Goal: Task Accomplishment & Management: Complete application form

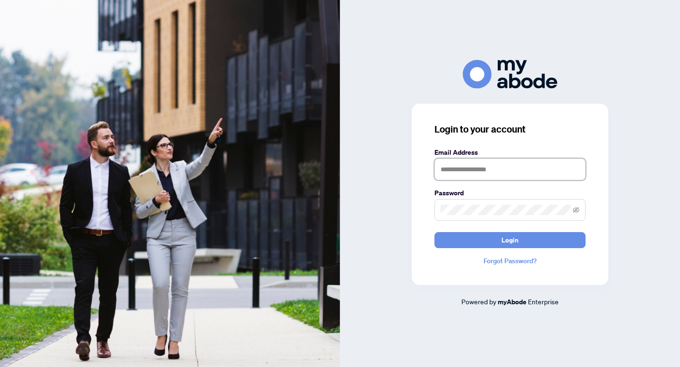
click at [481, 173] on input "text" at bounding box center [509, 170] width 151 height 22
type input "**********"
click at [434, 232] on button "Login" at bounding box center [509, 240] width 151 height 16
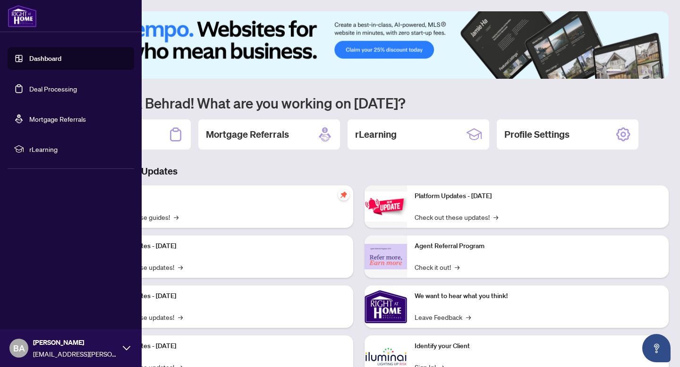
click at [64, 91] on link "Deal Processing" at bounding box center [53, 89] width 48 height 9
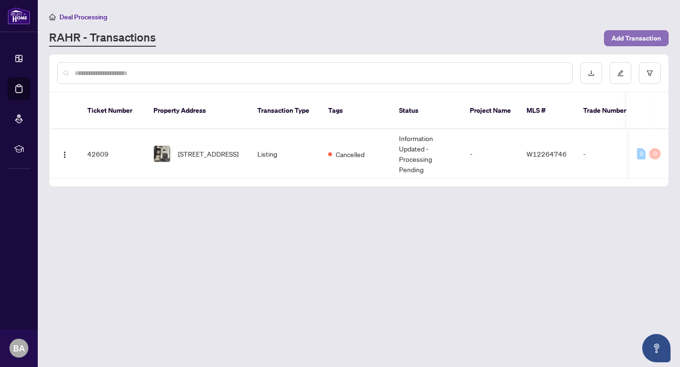
click at [648, 42] on span "Add Transaction" at bounding box center [637, 38] width 50 height 15
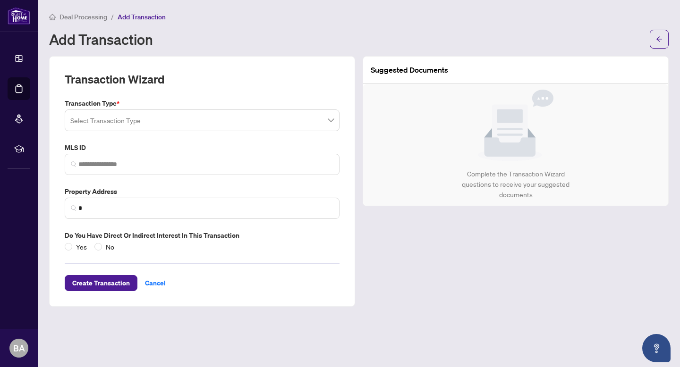
click at [262, 124] on input "search" at bounding box center [197, 121] width 255 height 21
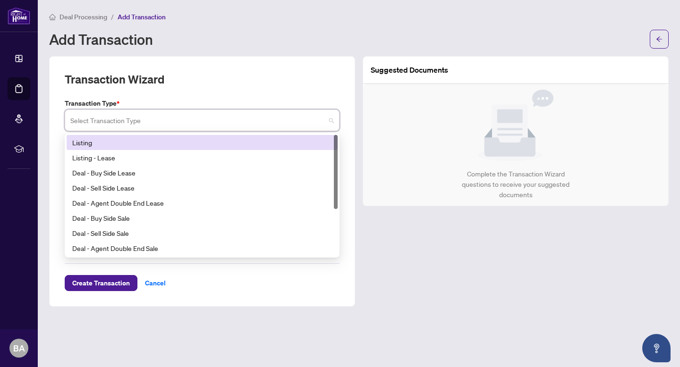
click at [221, 147] on div "Listing" at bounding box center [202, 142] width 260 height 10
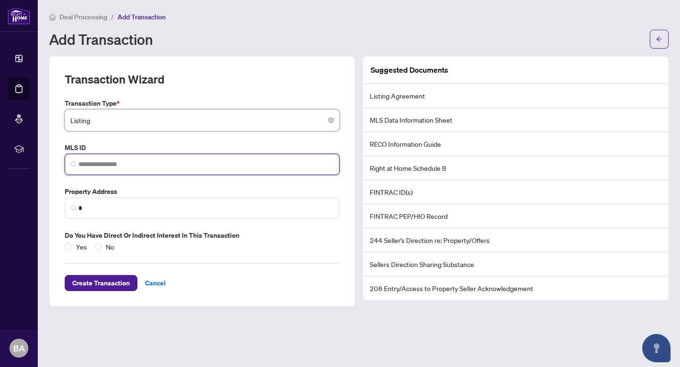
click at [187, 162] on input "search" at bounding box center [205, 165] width 255 height 10
type input "*"
paste input "*********"
type input "*********"
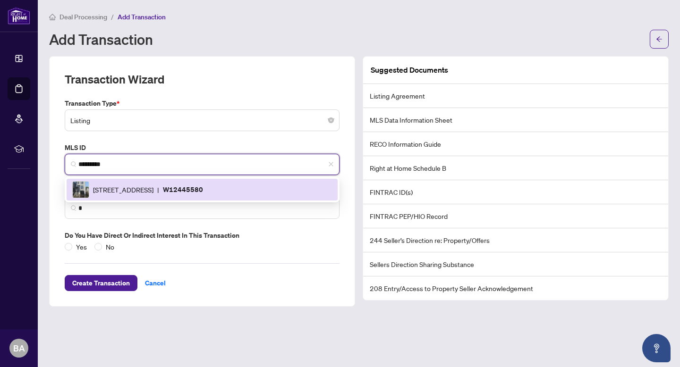
click at [153, 191] on span "21B Roseland Dr, Toronto, Ontario M8W 1Y3, Canada" at bounding box center [123, 190] width 60 height 10
type input "**********"
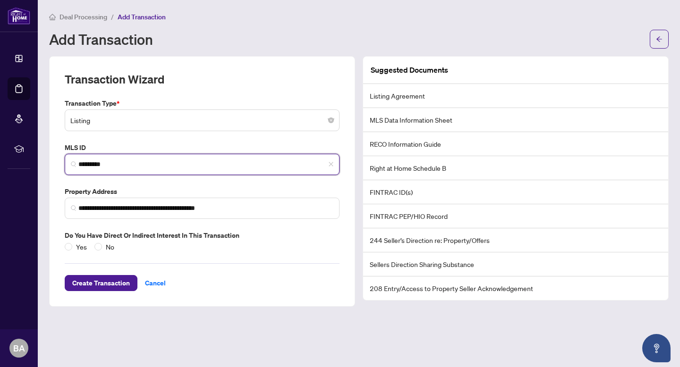
type input "*********"
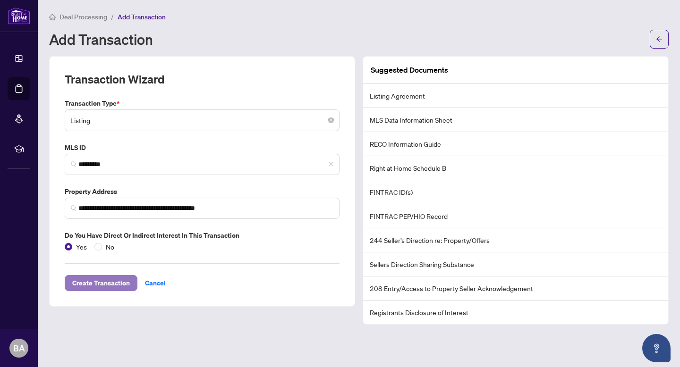
click at [89, 285] on span "Create Transaction" at bounding box center [101, 283] width 58 height 15
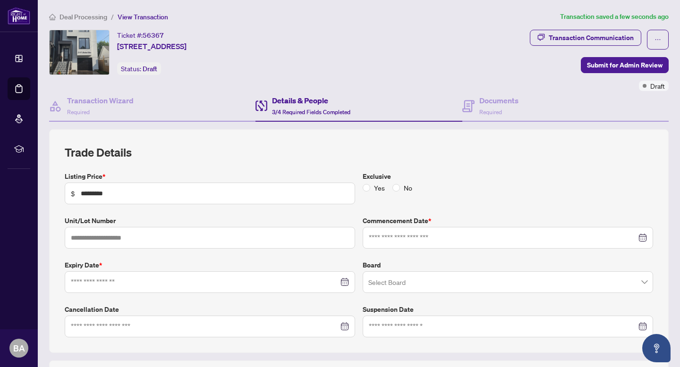
type input "**********"
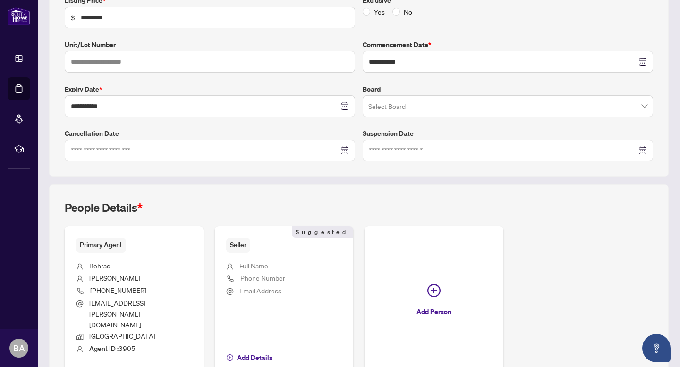
scroll to position [215, 0]
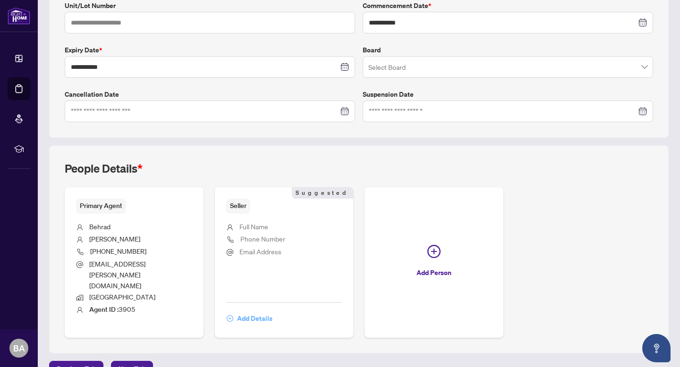
click at [253, 311] on span "Add Details" at bounding box center [254, 318] width 35 height 15
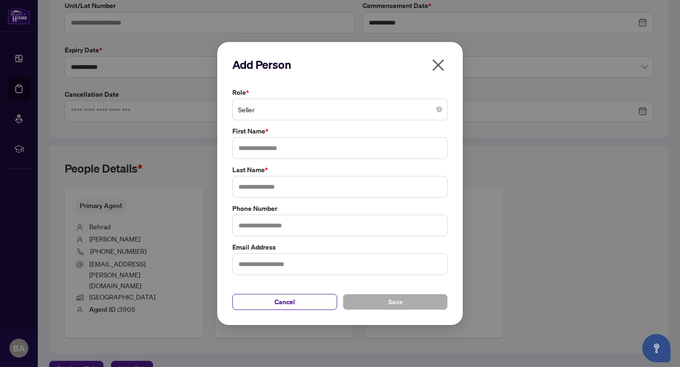
click at [313, 113] on span "Seller" at bounding box center [340, 110] width 204 height 18
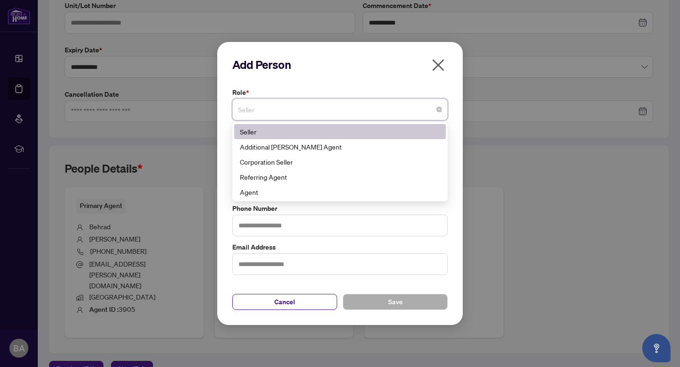
click at [313, 113] on span "Seller" at bounding box center [340, 110] width 204 height 18
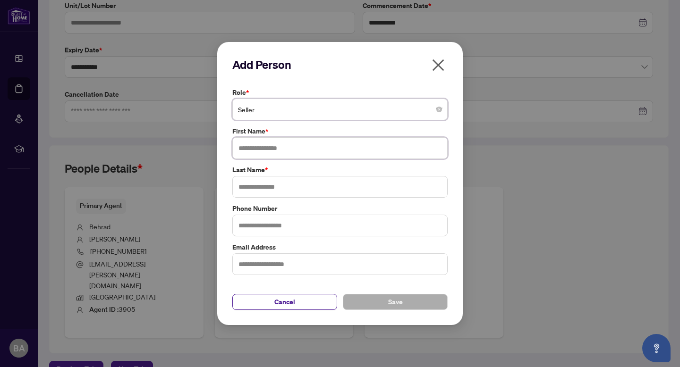
click at [305, 149] on input "text" at bounding box center [339, 148] width 215 height 22
type input "******"
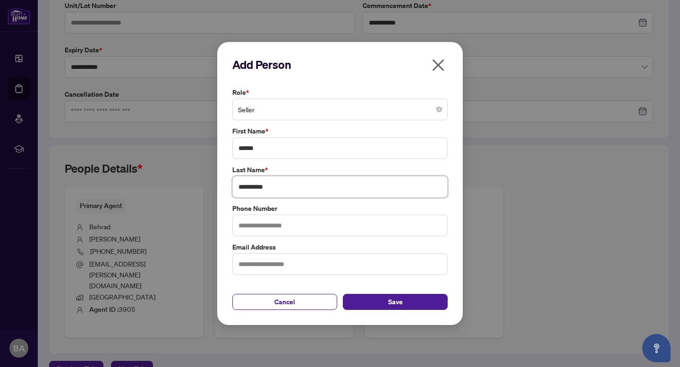
type input "**********"
type input "******"
type input "**********"
click at [353, 271] on input "text" at bounding box center [339, 265] width 215 height 22
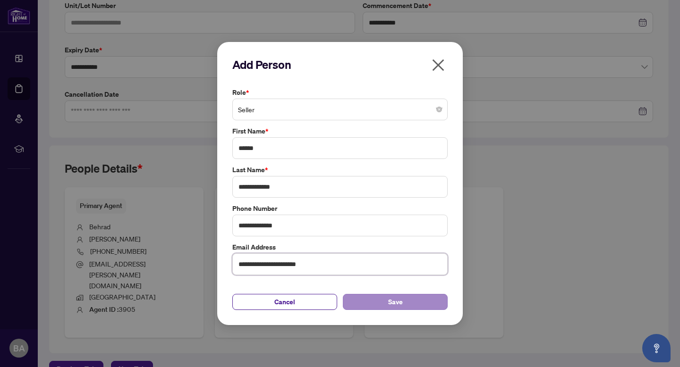
type input "**********"
click at [399, 303] on span "Save" at bounding box center [395, 302] width 15 height 15
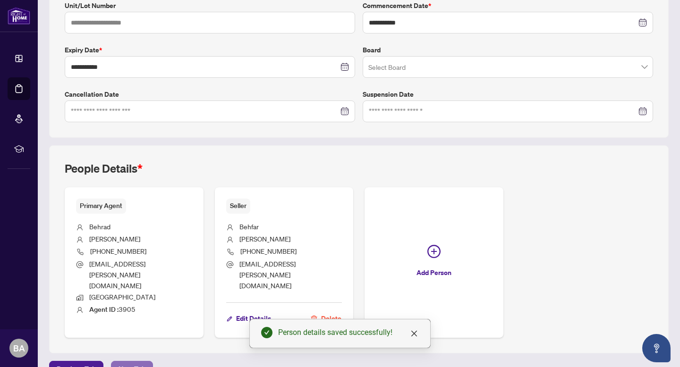
click at [129, 362] on span "Next Tab" at bounding box center [132, 369] width 27 height 15
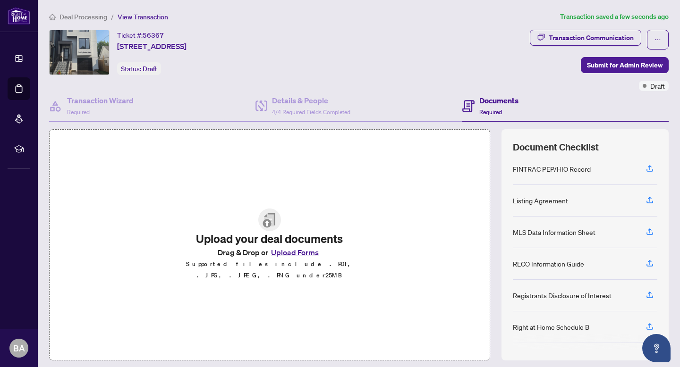
scroll to position [39, 0]
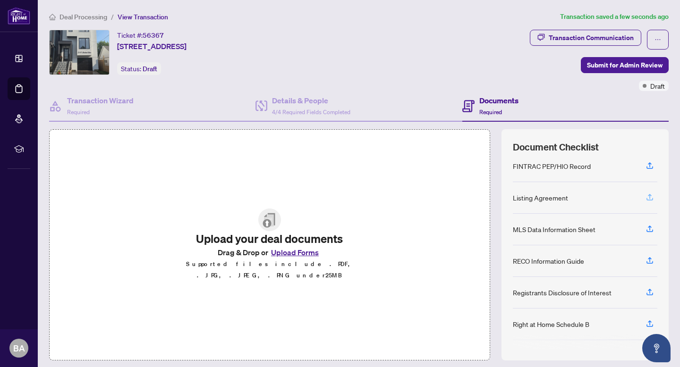
click at [647, 193] on icon "button" at bounding box center [650, 197] width 9 height 9
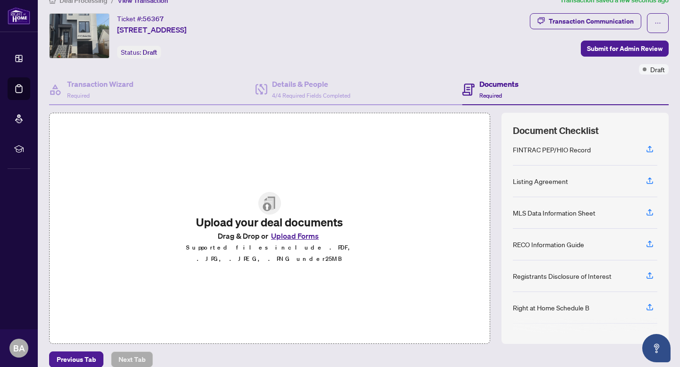
click at [311, 239] on button "Upload Forms" at bounding box center [294, 236] width 53 height 12
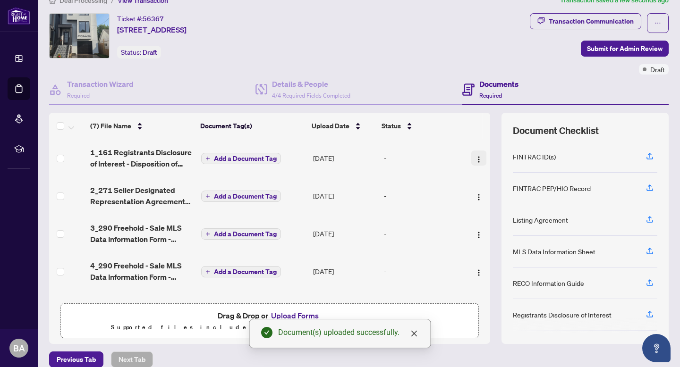
click at [475, 157] on img "button" at bounding box center [479, 160] width 8 height 8
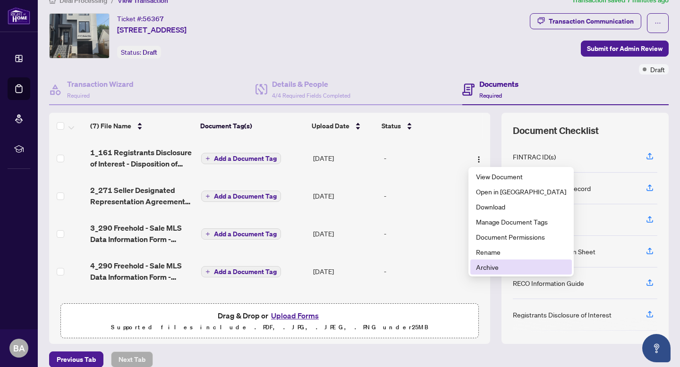
click at [493, 271] on span "Archive" at bounding box center [521, 267] width 90 height 10
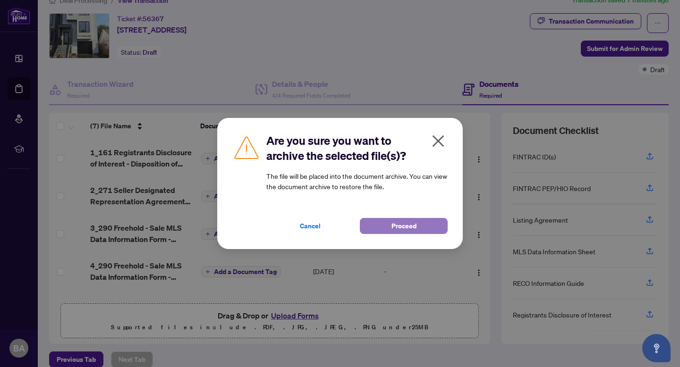
click at [408, 229] on span "Proceed" at bounding box center [404, 226] width 25 height 15
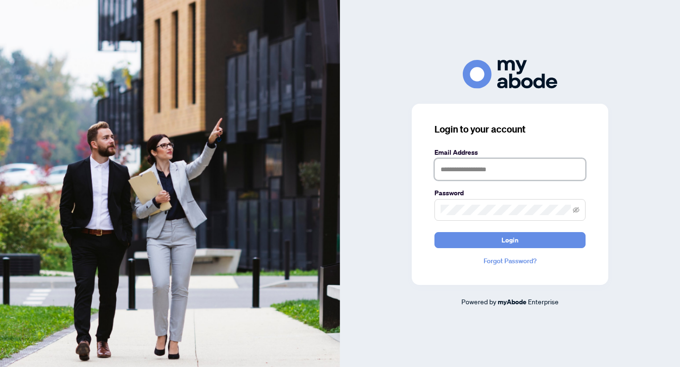
click at [473, 177] on input "text" at bounding box center [509, 170] width 151 height 22
click at [434, 232] on button "Login" at bounding box center [509, 240] width 151 height 16
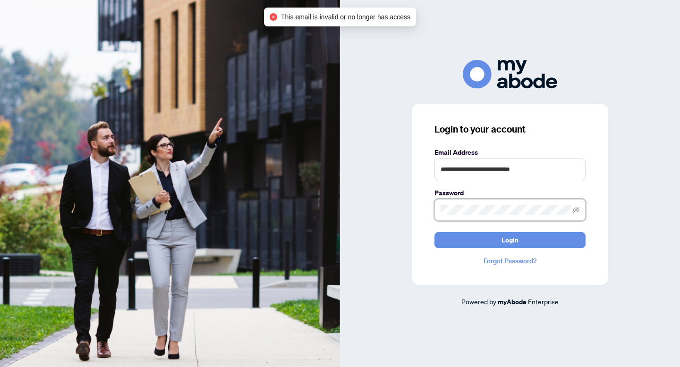
click at [434, 232] on button "Login" at bounding box center [509, 240] width 151 height 16
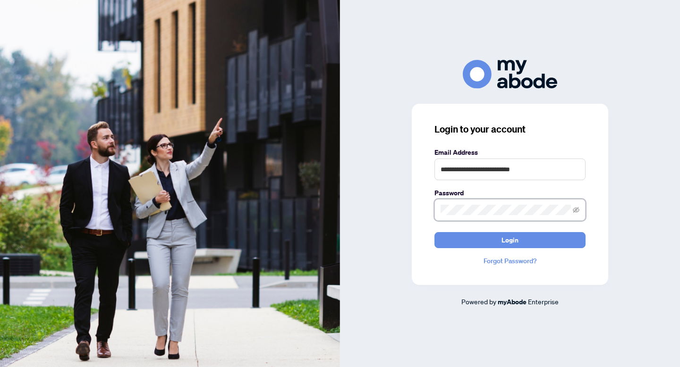
click at [434, 232] on button "Login" at bounding box center [509, 240] width 151 height 16
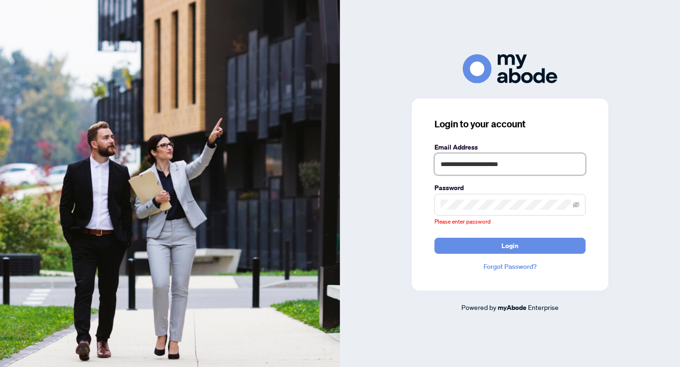
type input "**********"
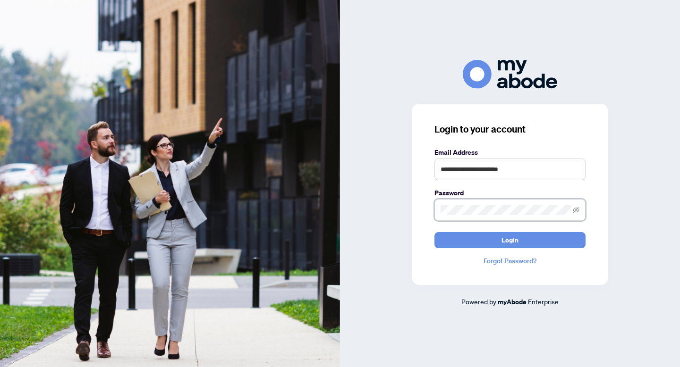
click at [434, 232] on button "Login" at bounding box center [509, 240] width 151 height 16
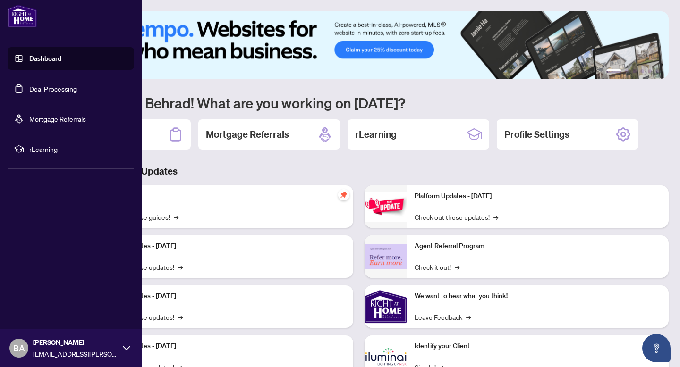
click at [45, 89] on link "Deal Processing" at bounding box center [53, 89] width 48 height 9
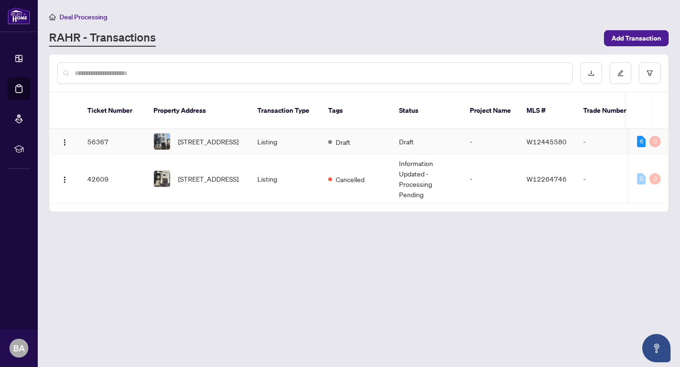
click at [375, 139] on td "Draft" at bounding box center [356, 141] width 71 height 25
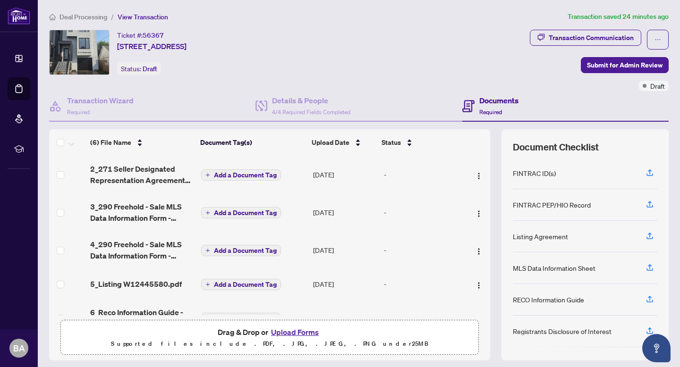
click at [298, 334] on button "Upload Forms" at bounding box center [294, 332] width 53 height 12
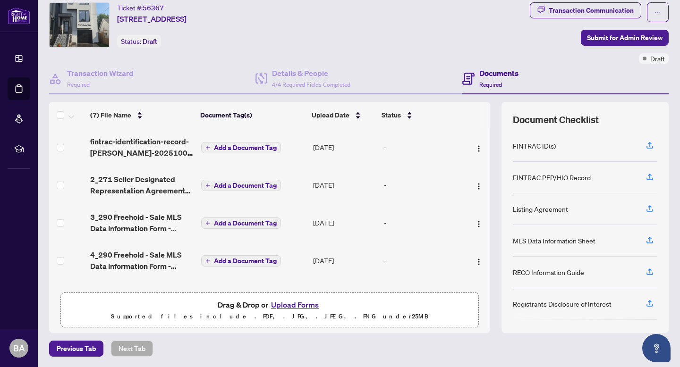
click at [255, 145] on span "Add a Document Tag" at bounding box center [245, 148] width 63 height 7
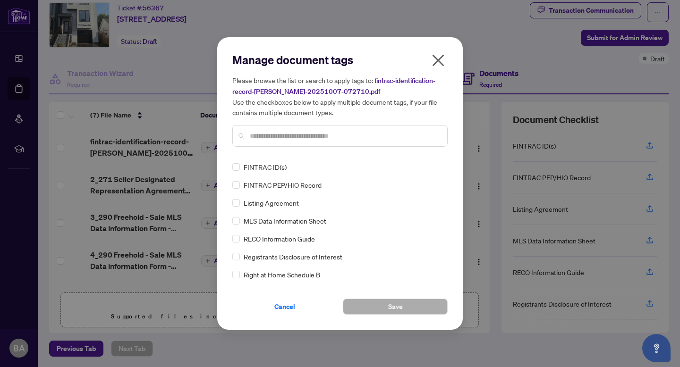
click at [307, 135] on input "text" at bounding box center [345, 136] width 190 height 10
click at [274, 169] on span "FINTRAC ID(s)" at bounding box center [265, 167] width 43 height 10
click at [240, 169] on div "FINTRAC ID(s)" at bounding box center [337, 167] width 210 height 10
click at [419, 301] on button "Save" at bounding box center [395, 307] width 105 height 16
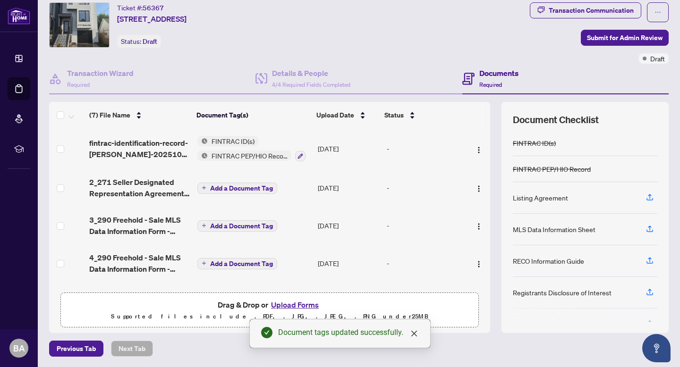
click at [231, 186] on span "Add a Document Tag" at bounding box center [241, 188] width 63 height 7
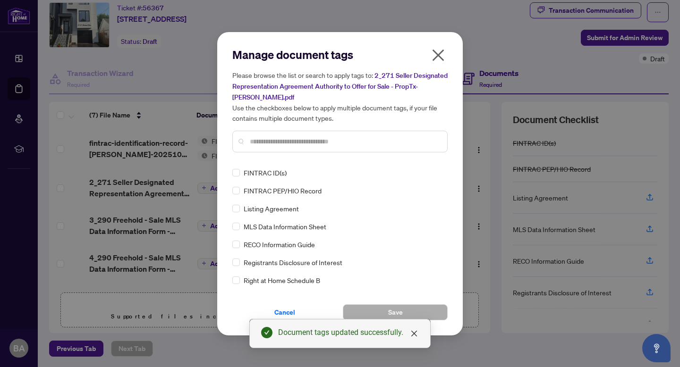
click at [278, 135] on div at bounding box center [339, 142] width 215 height 22
click at [278, 138] on input "text" at bounding box center [345, 141] width 190 height 10
type input "***"
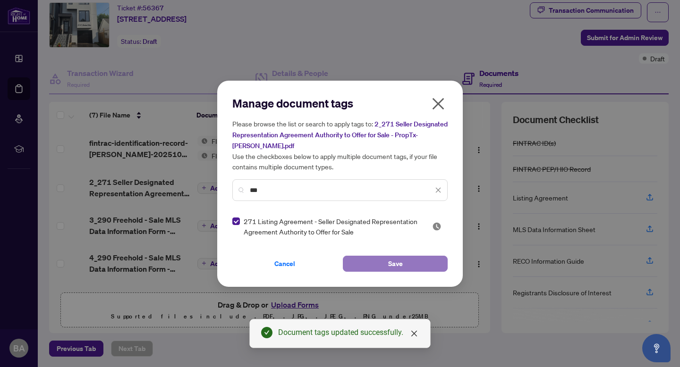
click at [405, 260] on button "Save" at bounding box center [395, 264] width 105 height 16
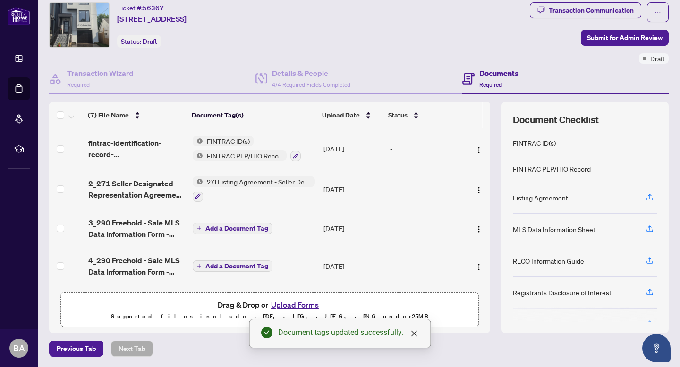
click at [239, 226] on span "Add a Document Tag" at bounding box center [236, 228] width 63 height 7
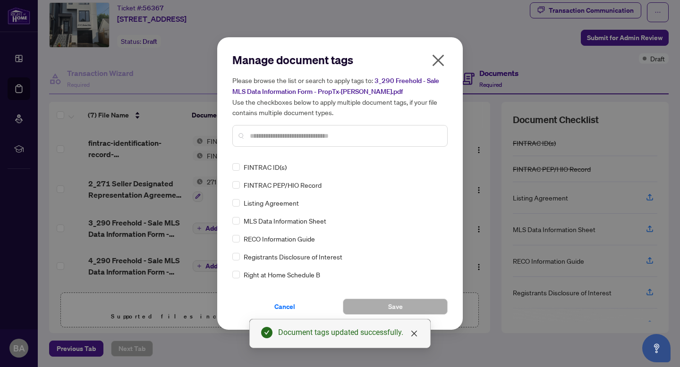
click at [278, 138] on input "text" at bounding box center [345, 136] width 190 height 10
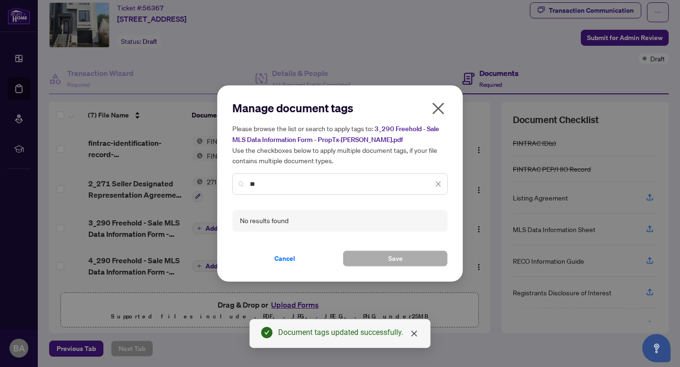
type input "*"
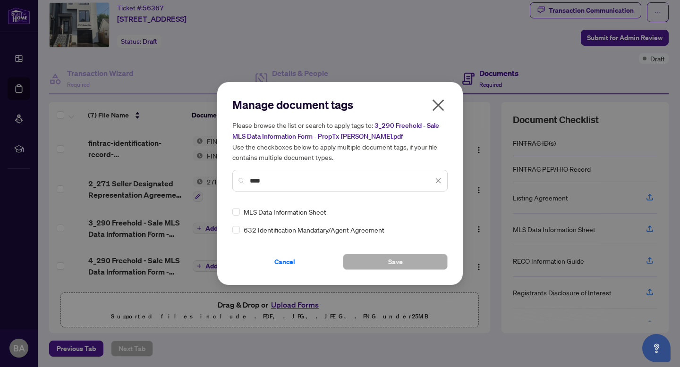
type input "****"
click at [284, 218] on div "MLS Data Information Sheet 632 Identification Mandatary/Agent Agreement" at bounding box center [339, 221] width 215 height 28
click at [286, 214] on span "MLS Data Information Sheet" at bounding box center [285, 212] width 83 height 10
click at [382, 267] on button "Save" at bounding box center [395, 262] width 105 height 16
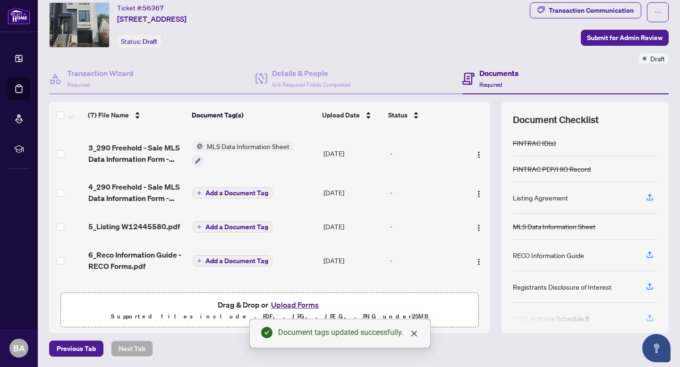
scroll to position [74, 0]
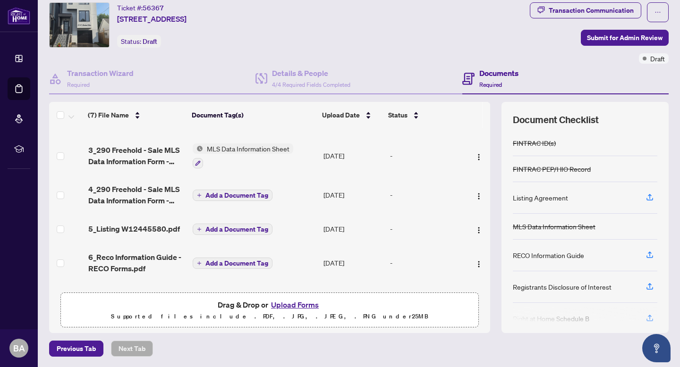
click at [244, 192] on span "Add a Document Tag" at bounding box center [236, 195] width 63 height 7
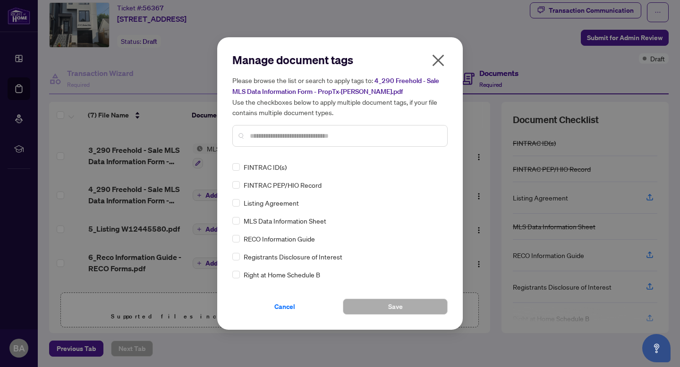
click at [281, 136] on input "text" at bounding box center [345, 136] width 190 height 10
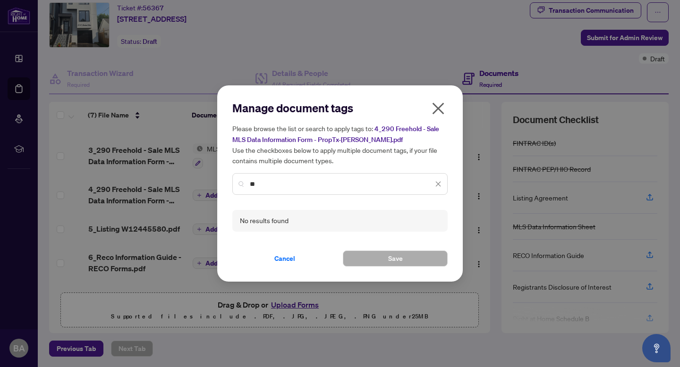
type input "*"
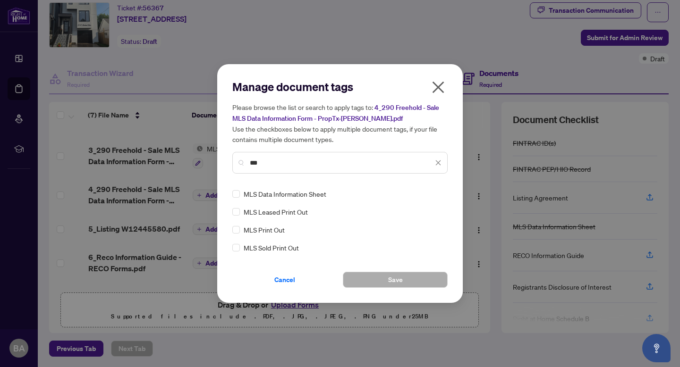
type input "***"
click at [401, 280] on span "Save" at bounding box center [395, 280] width 15 height 15
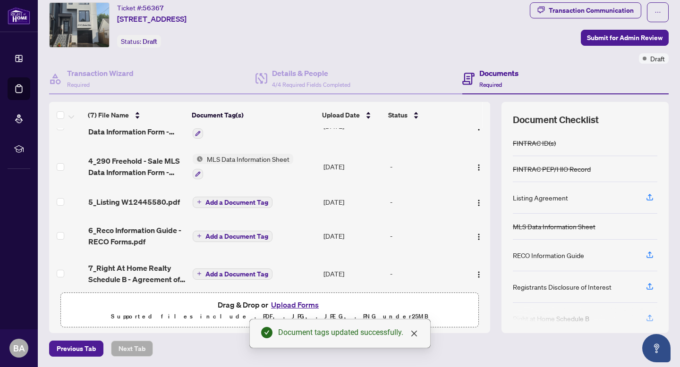
scroll to position [109, 0]
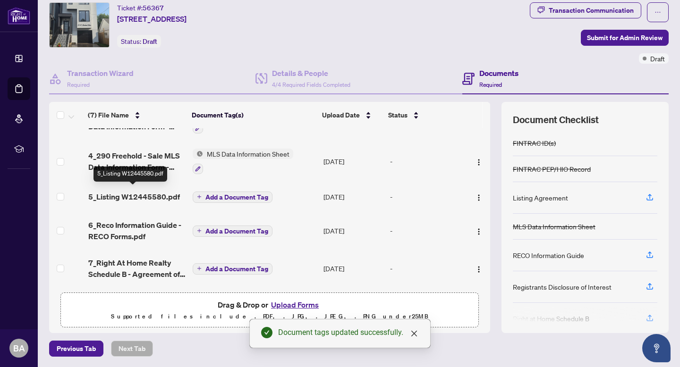
click at [163, 191] on span "5_Listing W12445580.pdf" at bounding box center [134, 196] width 92 height 11
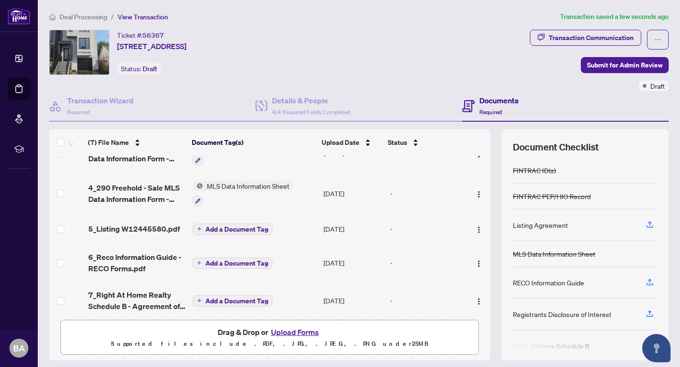
scroll to position [109, 0]
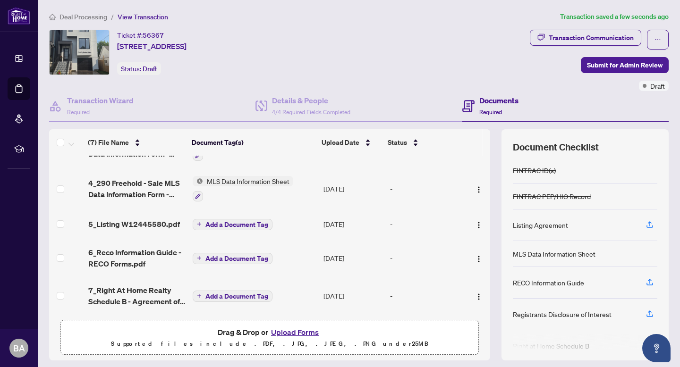
click at [216, 293] on span "Add a Document Tag" at bounding box center [236, 296] width 63 height 7
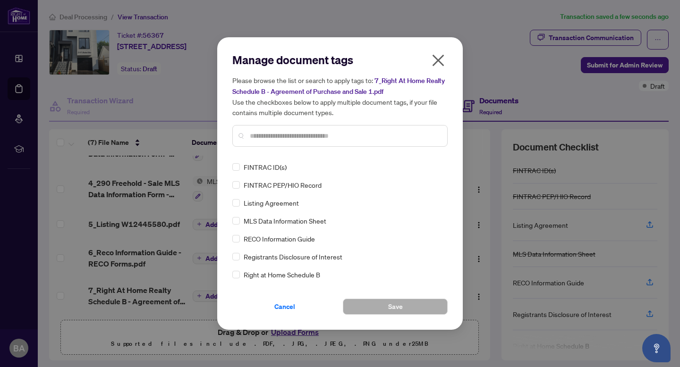
click at [299, 136] on input "text" at bounding box center [345, 136] width 190 height 10
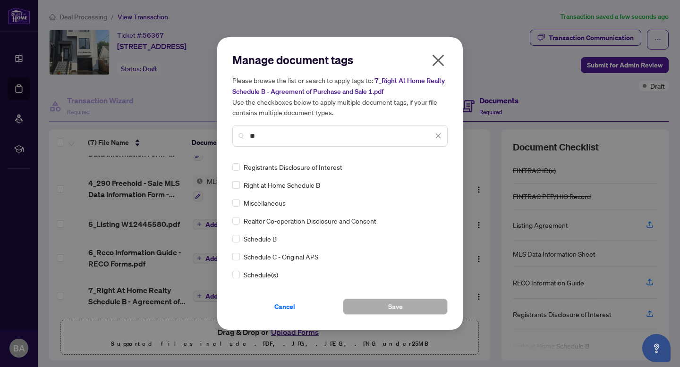
type input "**"
click at [259, 246] on div "Registrants Disclosure of Interest Right at Home Schedule B Miscellaneous Realt…" at bounding box center [339, 221] width 215 height 118
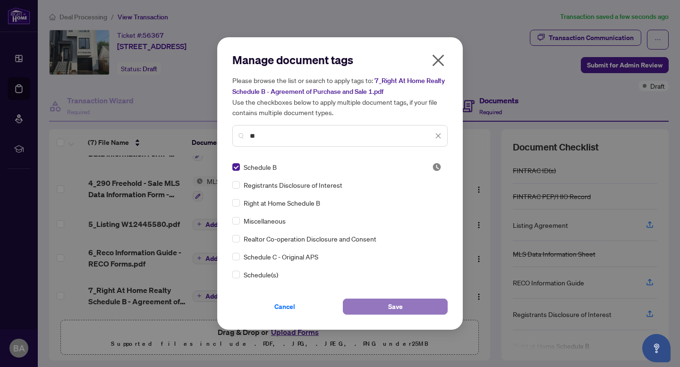
click at [393, 306] on span "Save" at bounding box center [395, 306] width 15 height 15
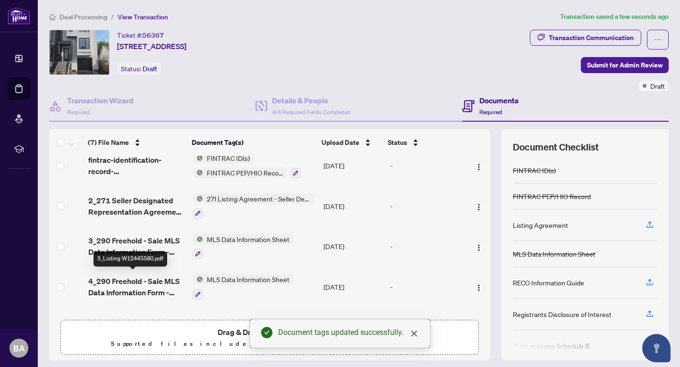
scroll to position [0, 0]
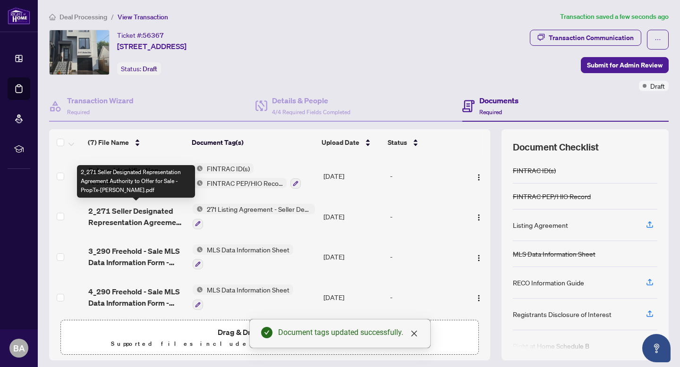
click at [148, 212] on span "2_271 Seller Designated Representation Agreement Authority to Offer for Sale - …" at bounding box center [136, 216] width 97 height 23
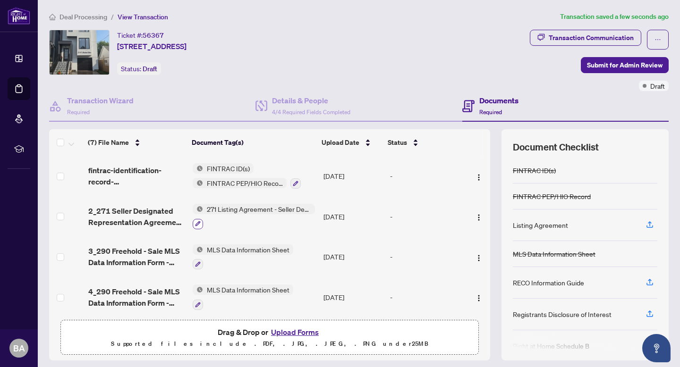
click at [200, 221] on button "button" at bounding box center [198, 224] width 10 height 10
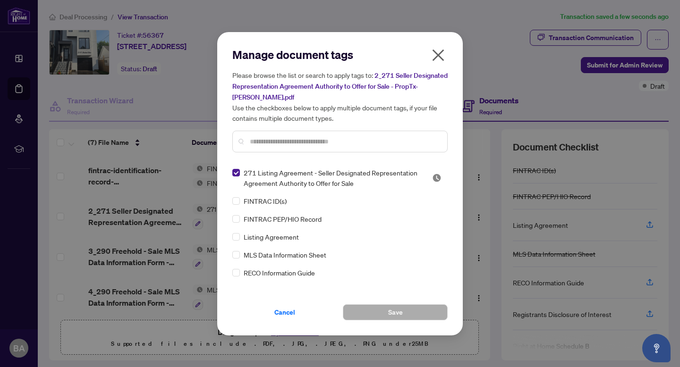
click at [330, 146] on input "text" at bounding box center [345, 141] width 190 height 10
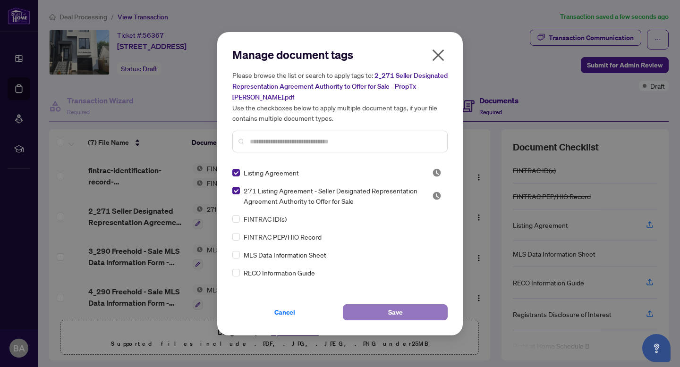
click at [392, 307] on span "Save" at bounding box center [395, 312] width 15 height 15
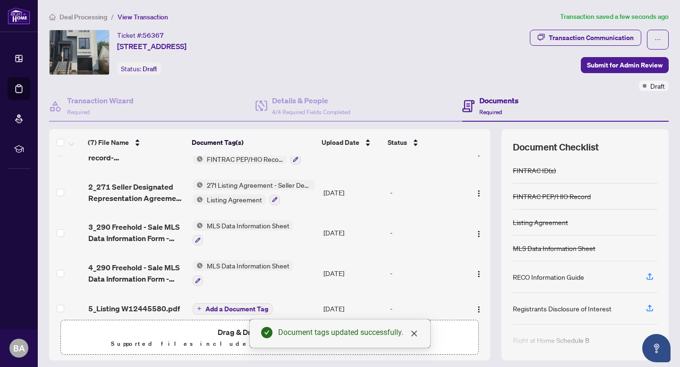
scroll to position [25, 0]
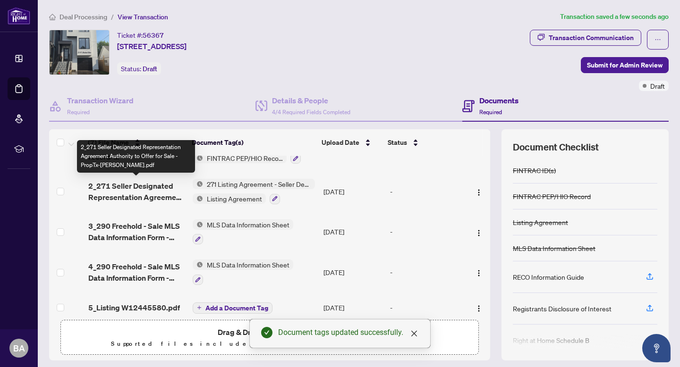
click at [133, 187] on span "2_271 Seller Designated Representation Agreement Authority to Offer for Sale - …" at bounding box center [136, 191] width 97 height 23
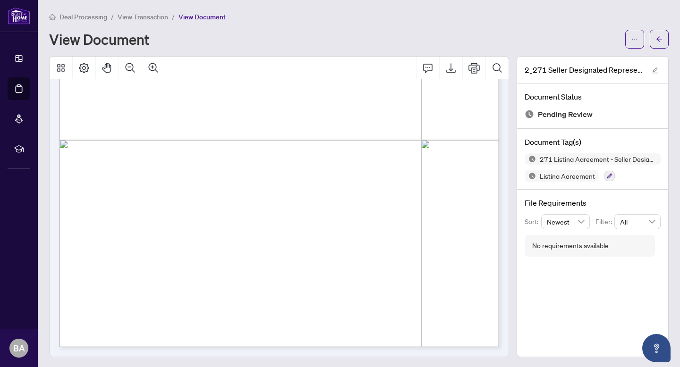
scroll to position [1, 0]
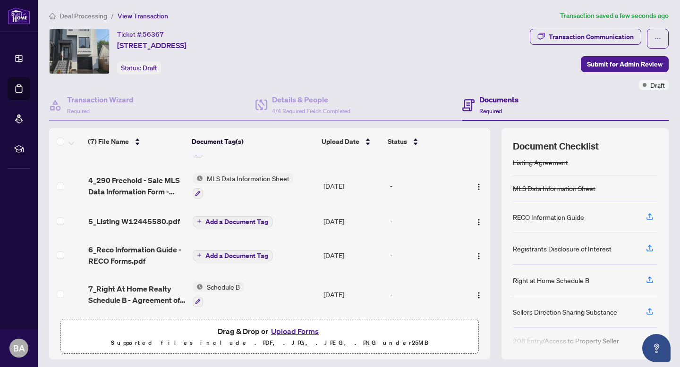
scroll to position [64, 0]
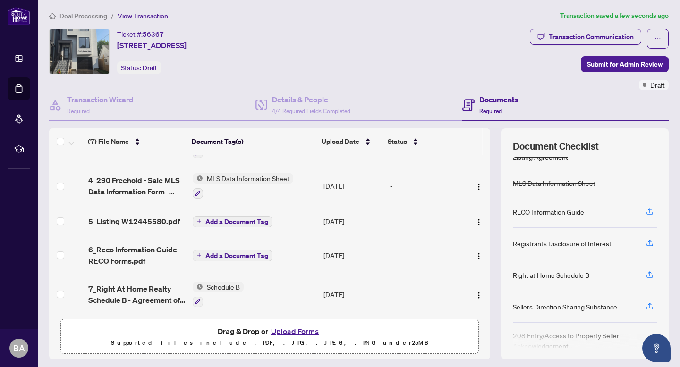
click at [252, 253] on span "Add a Document Tag" at bounding box center [236, 256] width 63 height 7
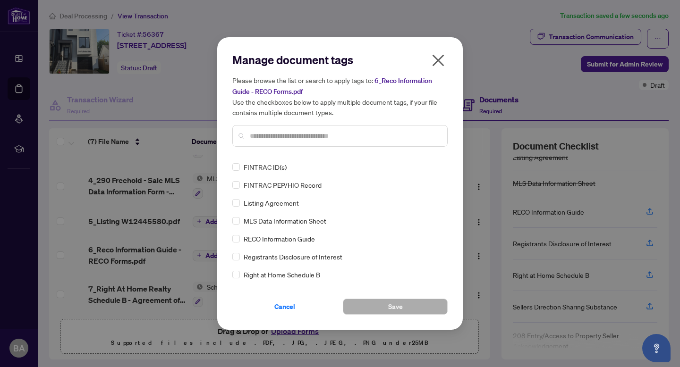
click at [275, 238] on span "RECO Information Guide" at bounding box center [279, 239] width 71 height 10
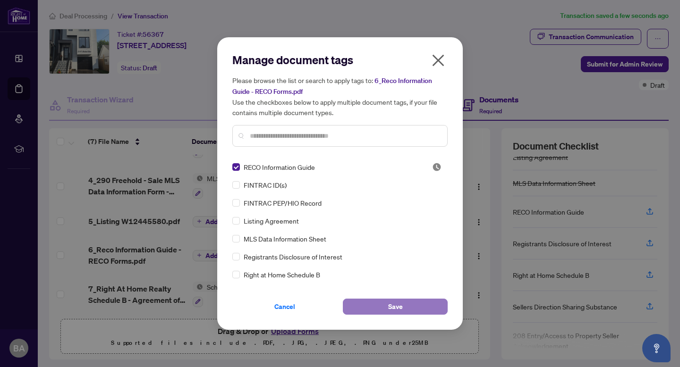
click at [373, 301] on button "Save" at bounding box center [395, 307] width 105 height 16
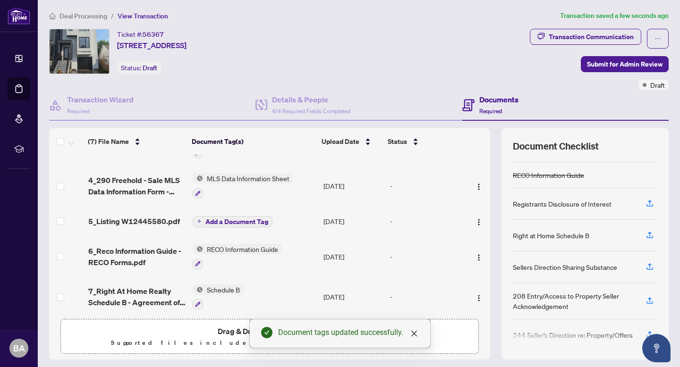
scroll to position [109, 0]
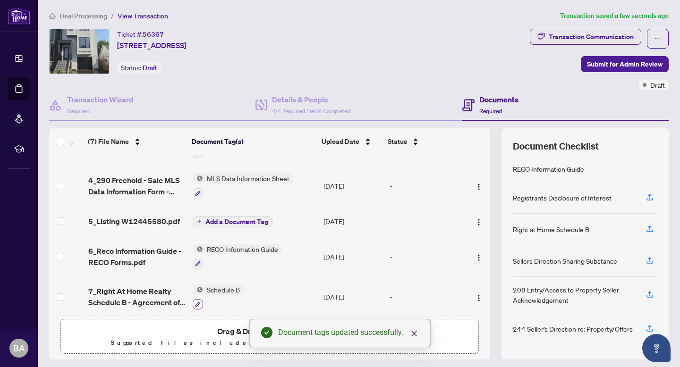
click at [199, 302] on icon "button" at bounding box center [198, 305] width 6 height 6
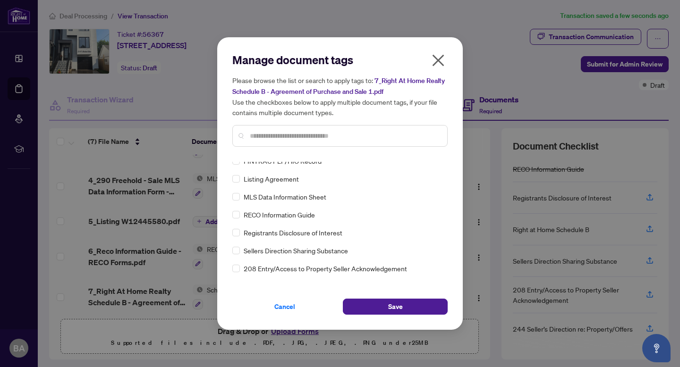
scroll to position [0, 0]
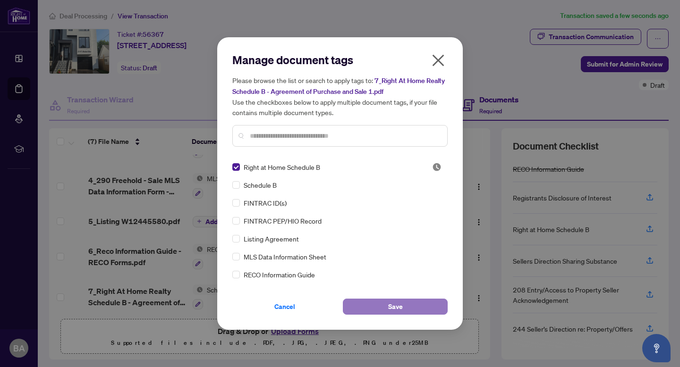
click at [397, 309] on span "Save" at bounding box center [395, 306] width 15 height 15
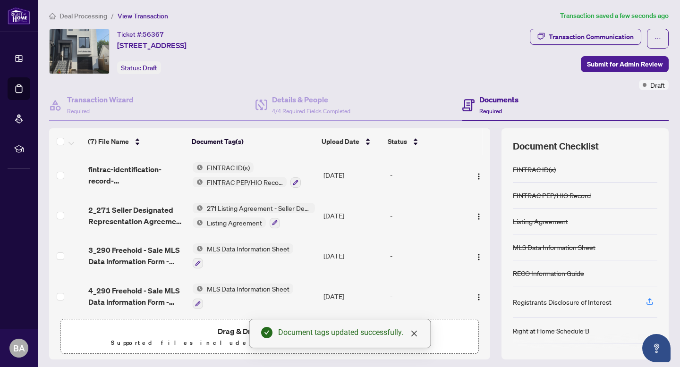
click at [205, 211] on span "271 Listing Agreement - Seller Designated Representation Agreement Authority to…" at bounding box center [259, 208] width 112 height 10
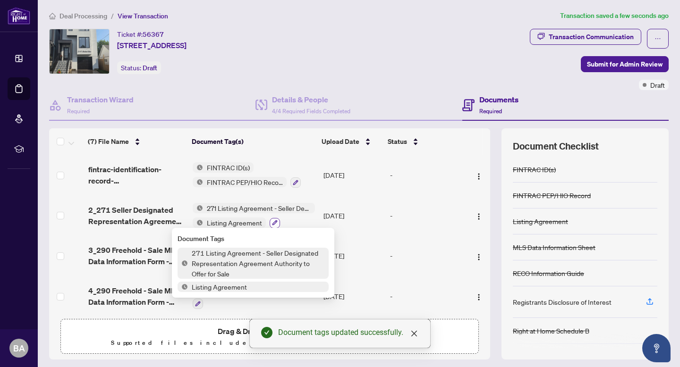
click at [274, 222] on icon "button" at bounding box center [275, 223] width 6 height 6
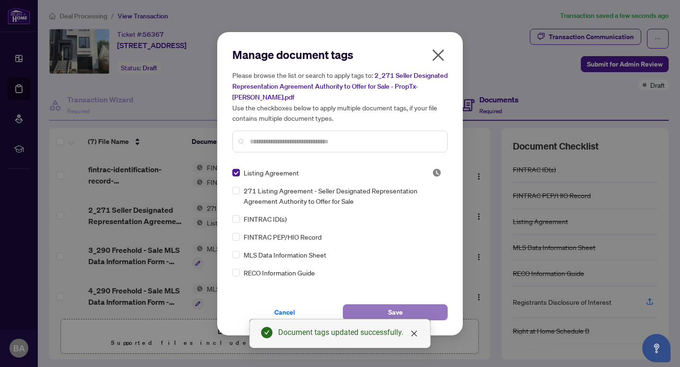
click at [397, 307] on span "Save" at bounding box center [395, 312] width 15 height 15
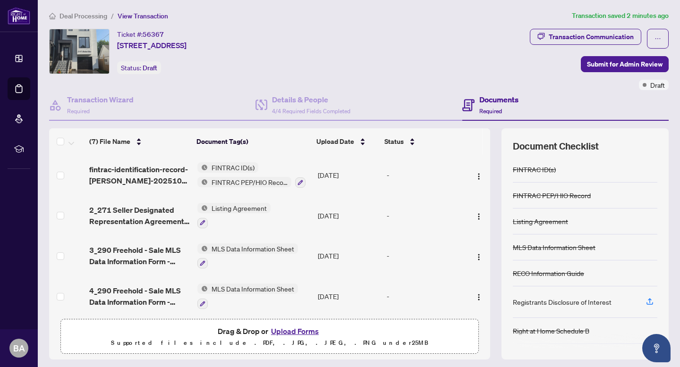
click at [295, 326] on button "Upload Forms" at bounding box center [294, 331] width 53 height 12
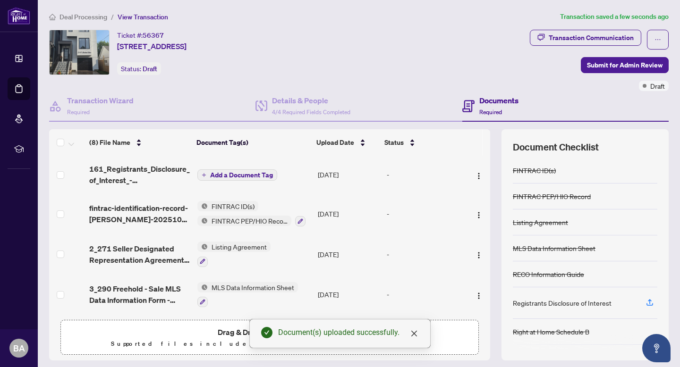
click at [242, 174] on span "Add a Document Tag" at bounding box center [241, 175] width 63 height 7
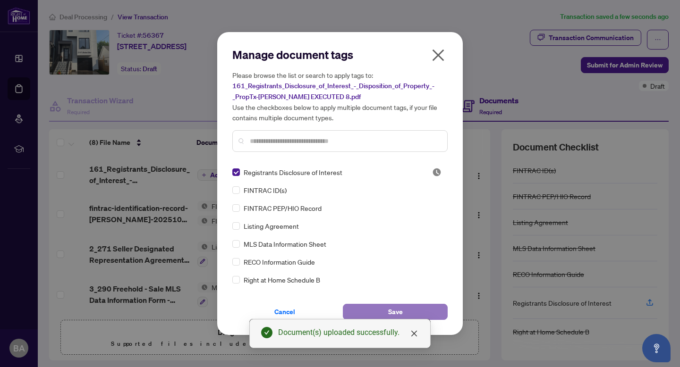
click at [368, 312] on button "Save" at bounding box center [395, 312] width 105 height 16
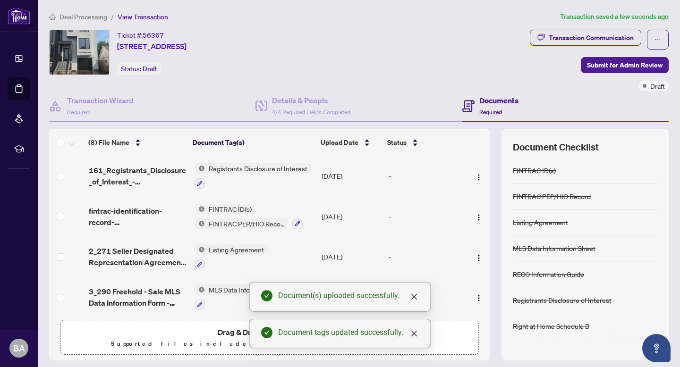
scroll to position [98, 0]
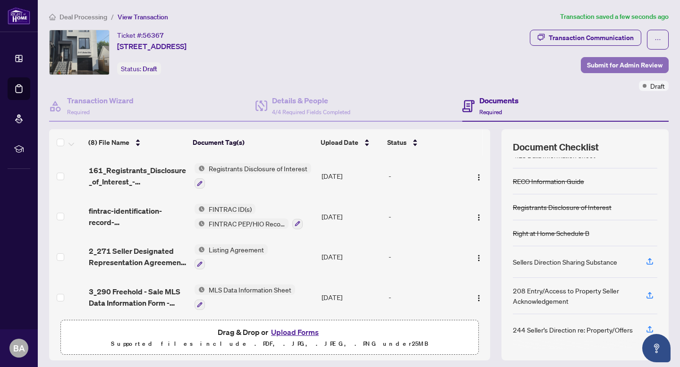
click at [608, 66] on span "Submit for Admin Review" at bounding box center [625, 65] width 76 height 15
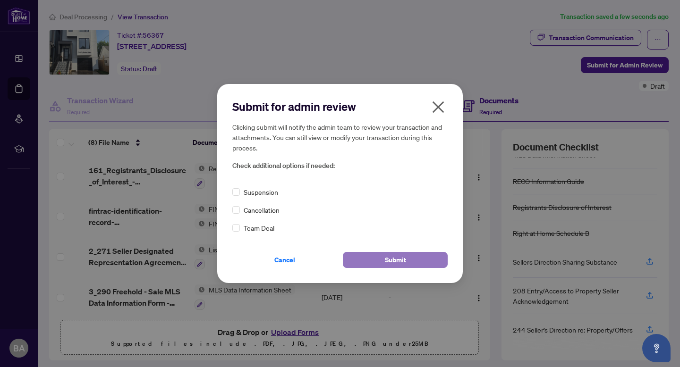
click at [374, 266] on button "Submit" at bounding box center [395, 260] width 105 height 16
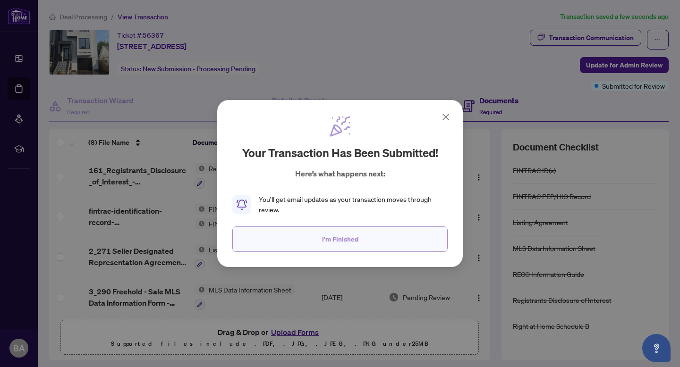
click at [364, 241] on button "I'm Finished" at bounding box center [339, 240] width 215 height 26
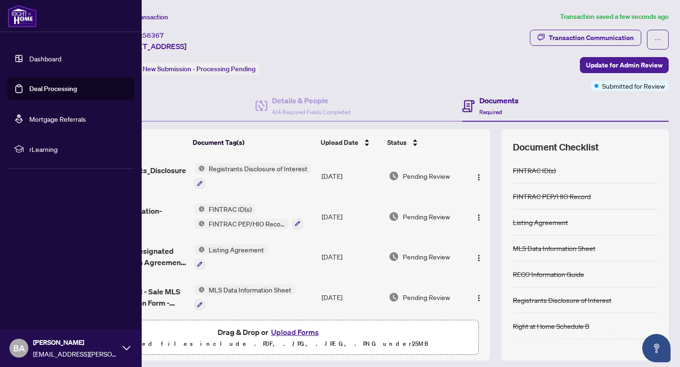
click at [49, 54] on link "Dashboard" at bounding box center [45, 58] width 32 height 9
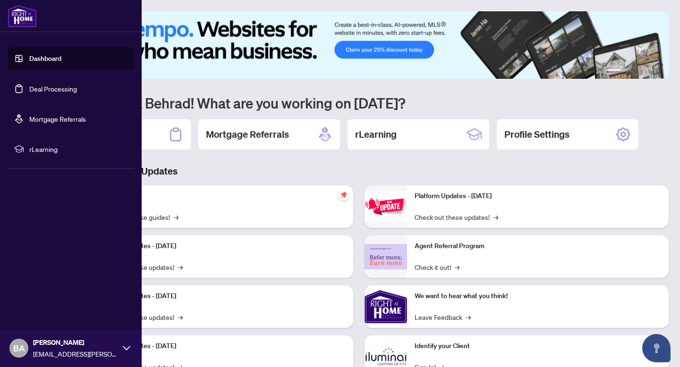
click at [46, 89] on link "Deal Processing" at bounding box center [53, 89] width 48 height 9
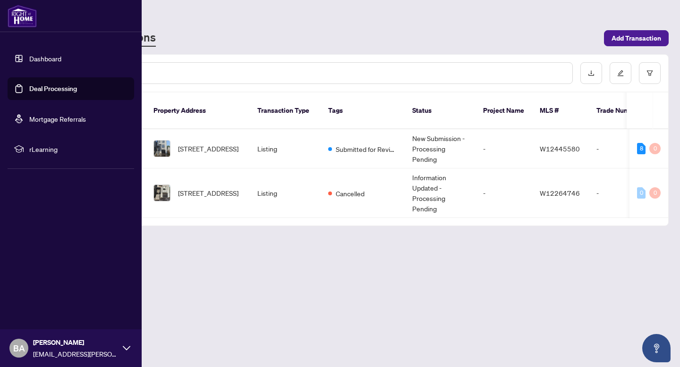
click at [52, 349] on span "[EMAIL_ADDRESS][PERSON_NAME][DOMAIN_NAME]" at bounding box center [75, 354] width 85 height 10
click at [54, 295] on button "Logout" at bounding box center [71, 292] width 127 height 16
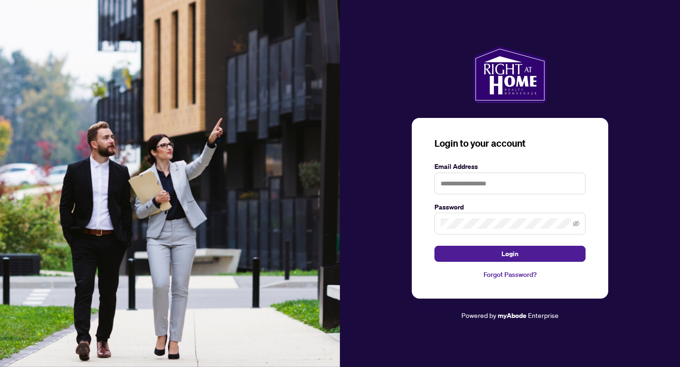
click at [37, 295] on img at bounding box center [170, 183] width 340 height 367
